Goal: Register for event/course

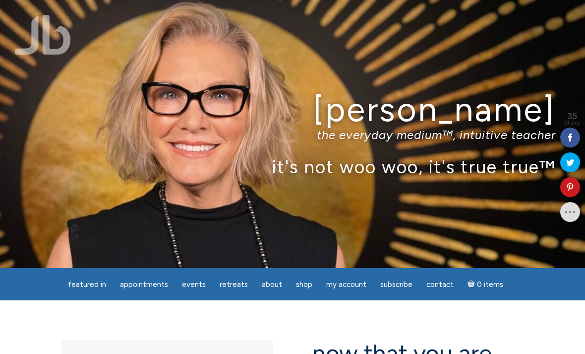
click at [431, 286] on span "Contact" at bounding box center [440, 284] width 27 height 9
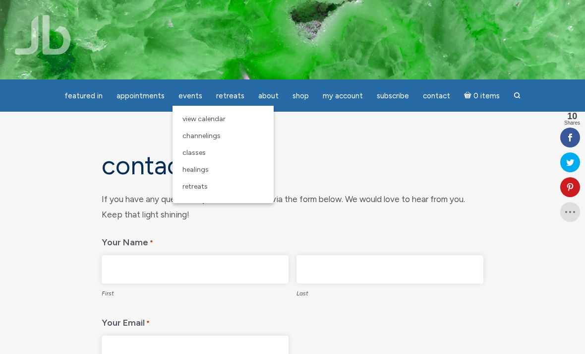
click at [211, 126] on link "View Calendar" at bounding box center [223, 119] width 91 height 17
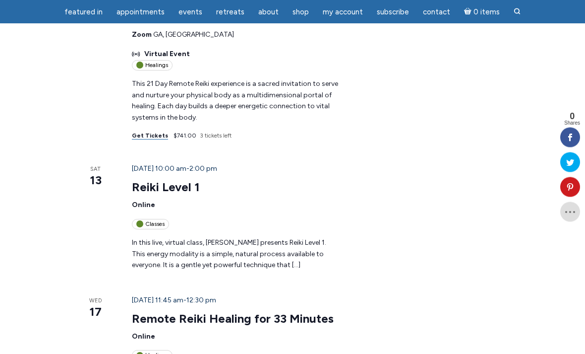
scroll to position [261, 0]
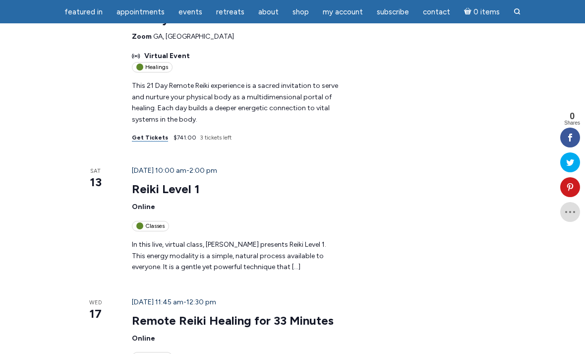
click at [160, 182] on link "Reiki Level 1" at bounding box center [166, 189] width 68 height 15
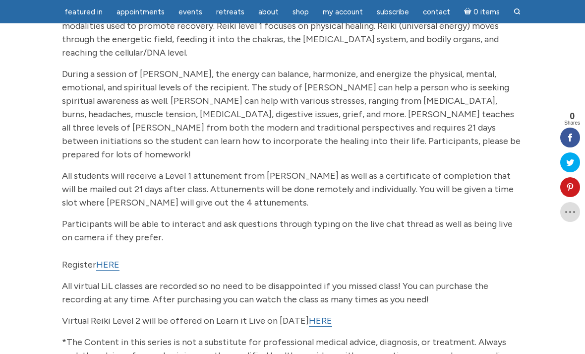
scroll to position [189, 0]
click at [104, 259] on link "HERE" at bounding box center [107, 264] width 23 height 11
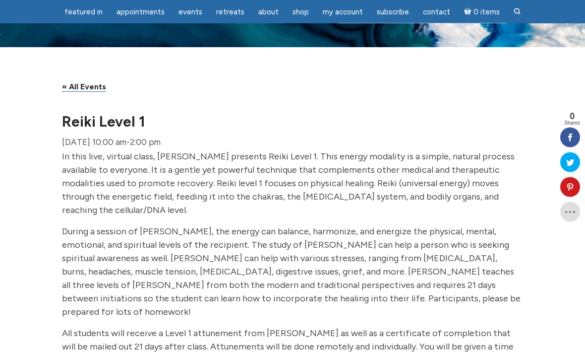
scroll to position [0, 0]
